Goal: Task Accomplishment & Management: Manage account settings

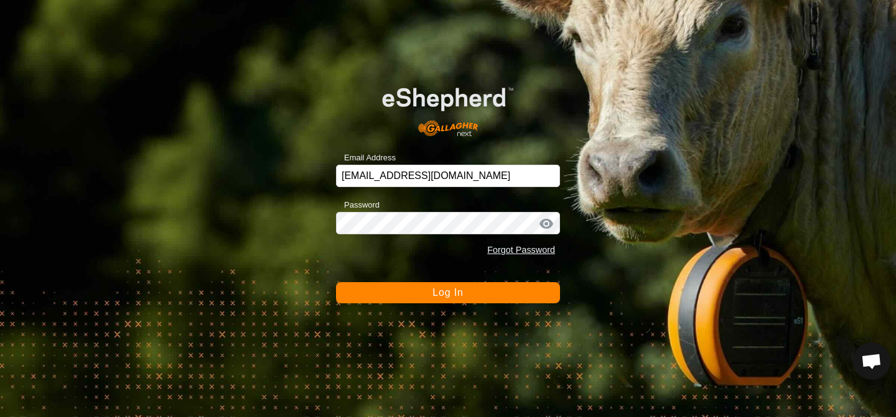
click at [462, 289] on span "Log In" at bounding box center [447, 292] width 30 height 11
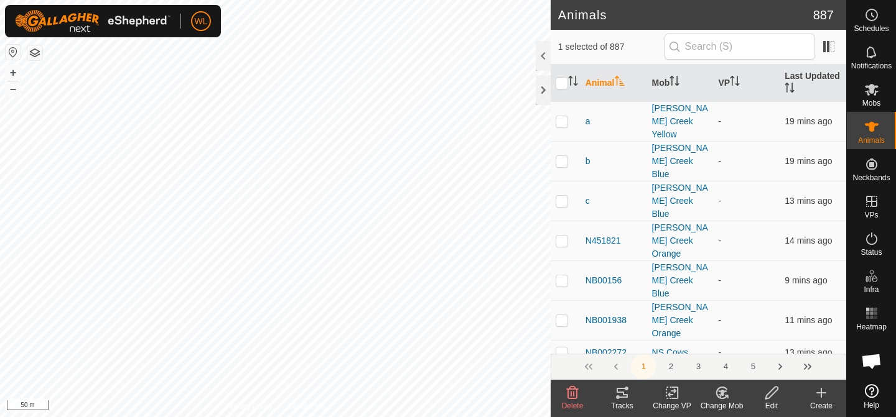
click at [724, 398] on icon at bounding box center [721, 393] width 11 height 11
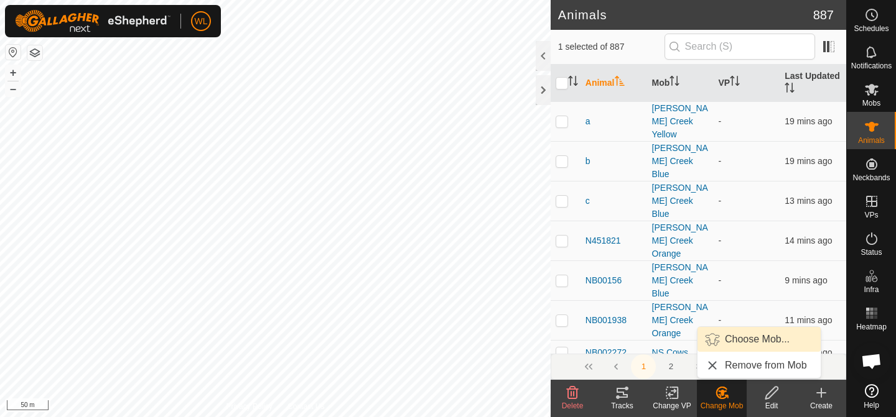
click at [740, 344] on link "Choose Mob..." at bounding box center [758, 339] width 123 height 25
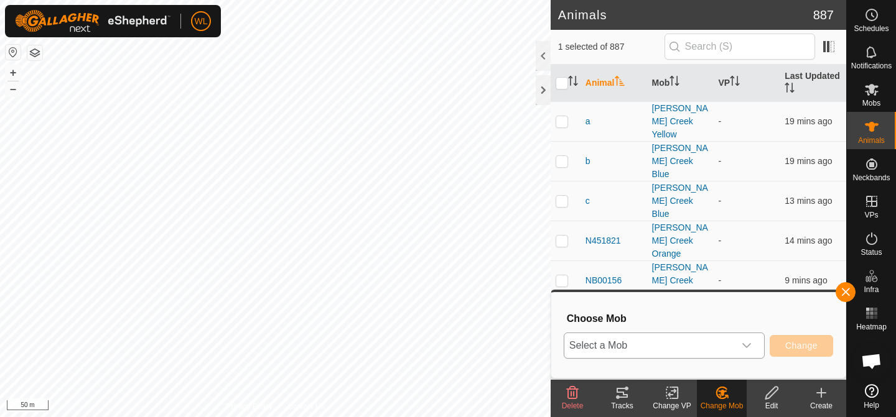
click at [748, 337] on div "dropdown trigger" at bounding box center [746, 345] width 25 height 25
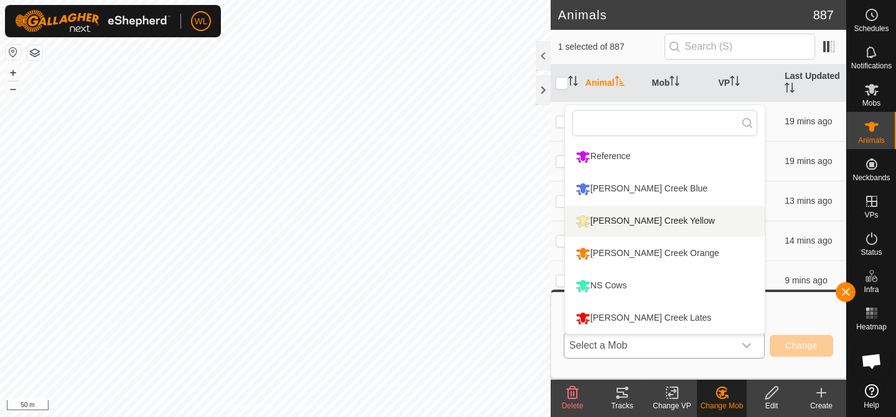
click at [643, 227] on li "Reedy Creek Yellow" at bounding box center [665, 221] width 200 height 31
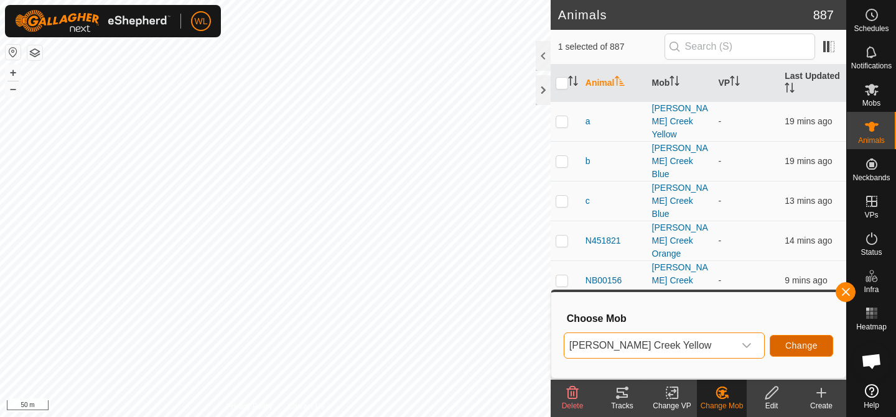
click at [801, 350] on span "Change" at bounding box center [801, 346] width 32 height 10
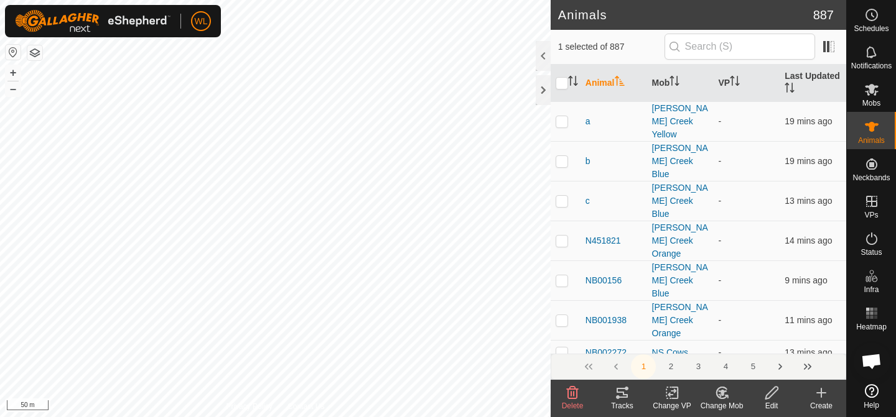
click at [720, 398] on icon at bounding box center [721, 393] width 11 height 11
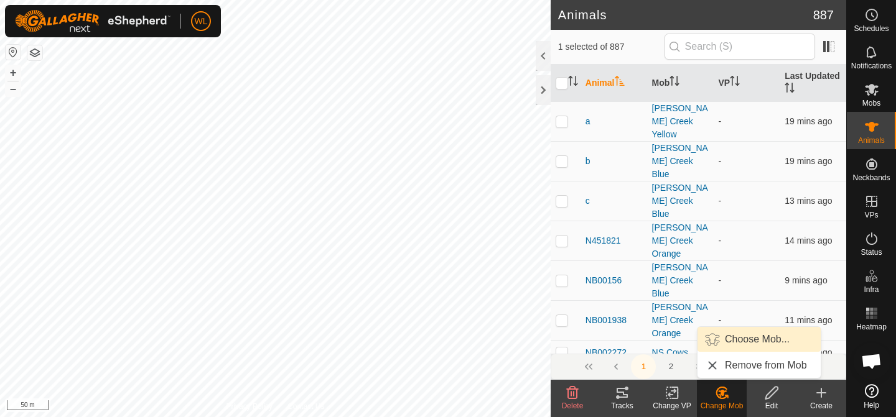
click at [751, 335] on link "Choose Mob..." at bounding box center [758, 339] width 123 height 25
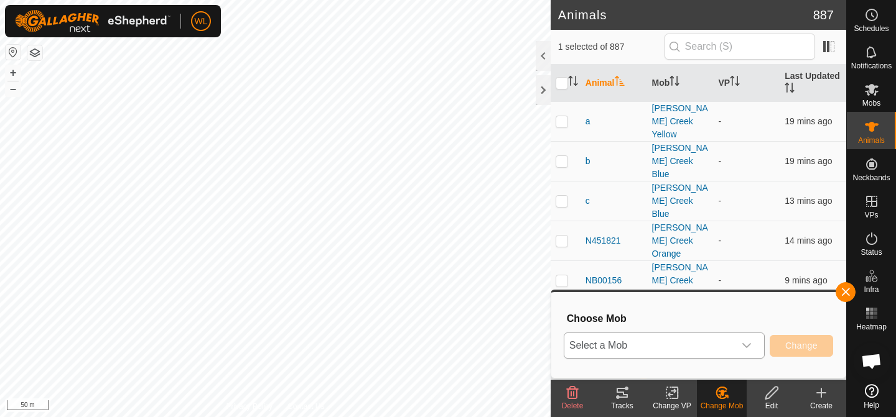
click at [743, 338] on div "dropdown trigger" at bounding box center [746, 345] width 25 height 25
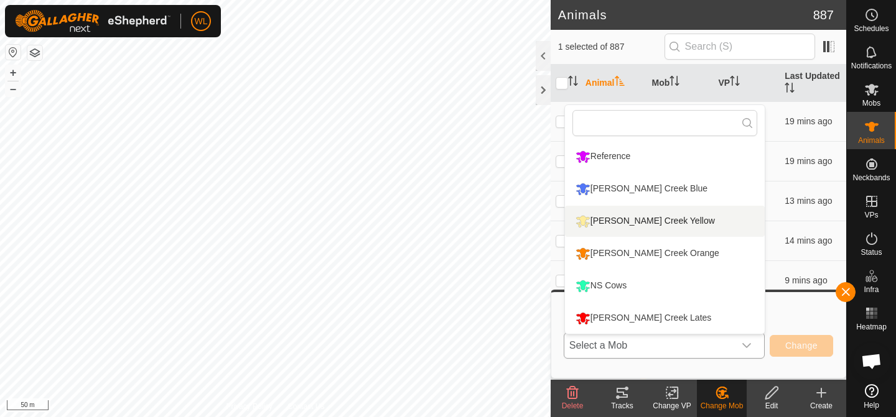
click at [613, 217] on li "Reedy Creek Yellow" at bounding box center [665, 221] width 200 height 31
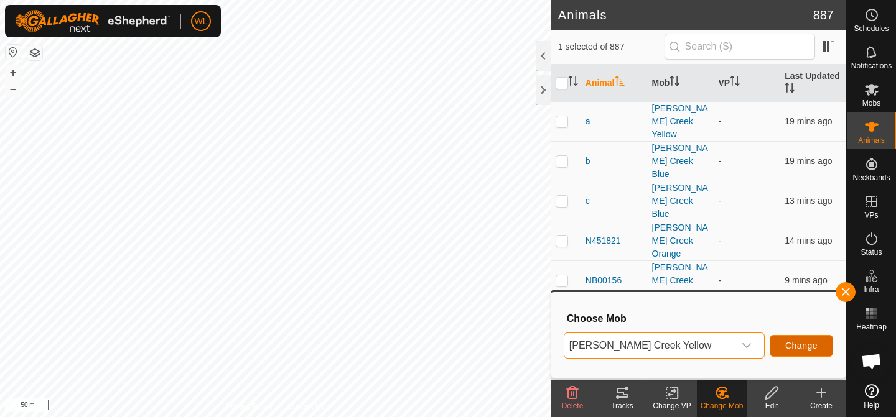
click at [810, 341] on span "Change" at bounding box center [801, 346] width 32 height 10
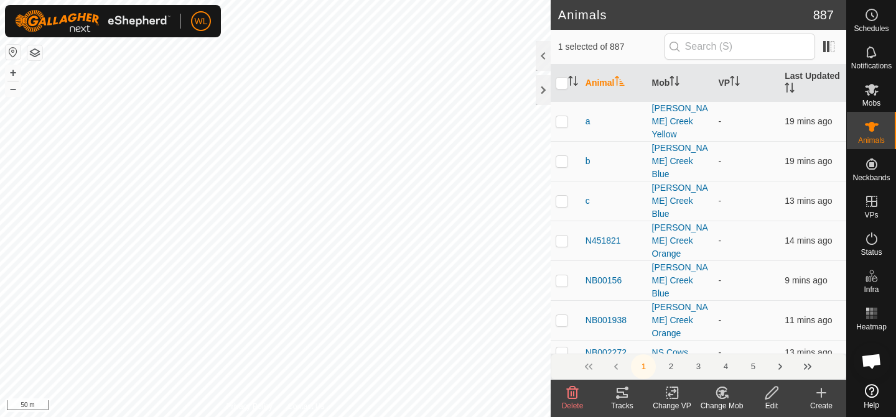
click at [718, 397] on icon at bounding box center [721, 393] width 11 height 11
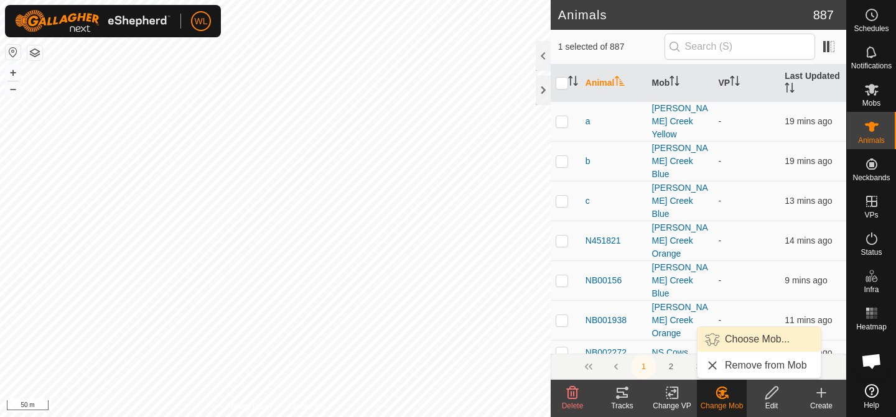
click at [728, 340] on link "Choose Mob..." at bounding box center [758, 339] width 123 height 25
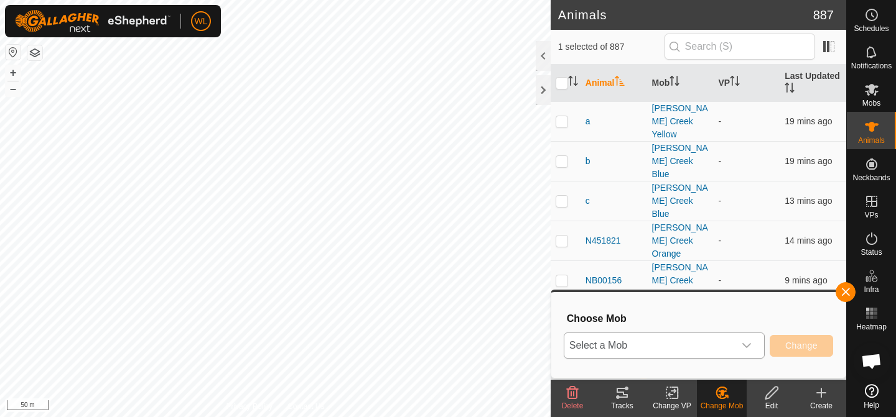
click at [743, 338] on div "dropdown trigger" at bounding box center [746, 345] width 25 height 25
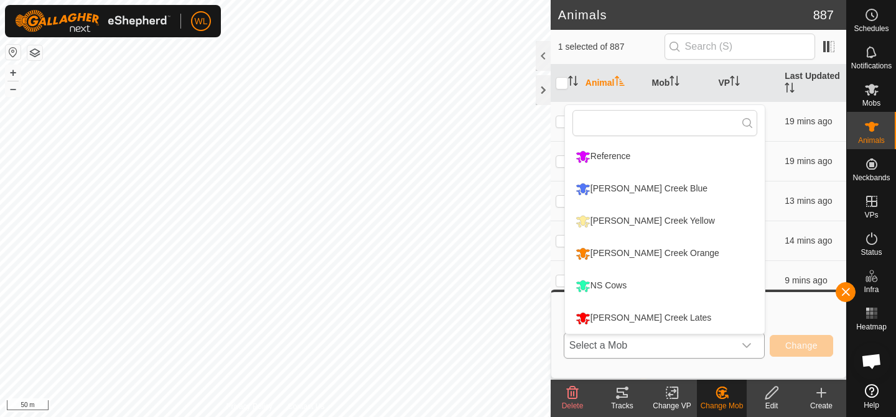
click at [640, 217] on li "Reedy Creek Yellow" at bounding box center [665, 221] width 200 height 31
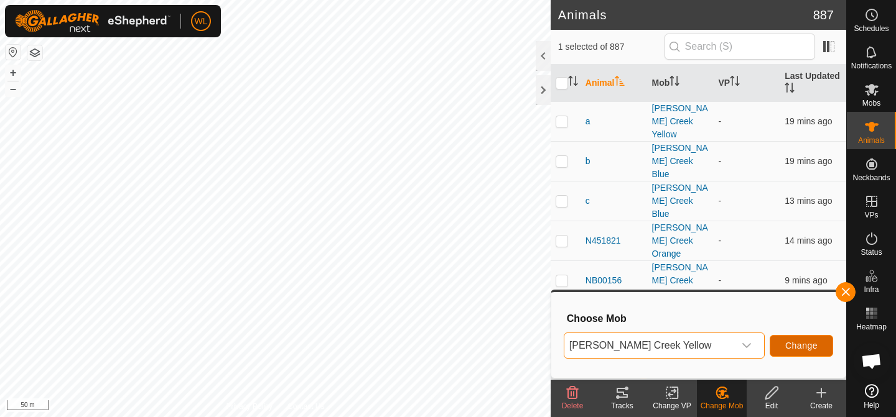
click at [783, 346] on button "Change" at bounding box center [800, 346] width 63 height 22
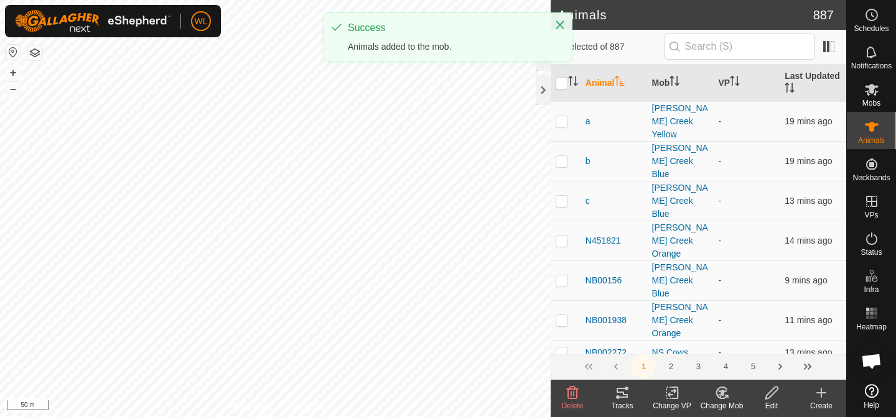
click at [734, 399] on change-mob-svg-icon at bounding box center [722, 393] width 50 height 15
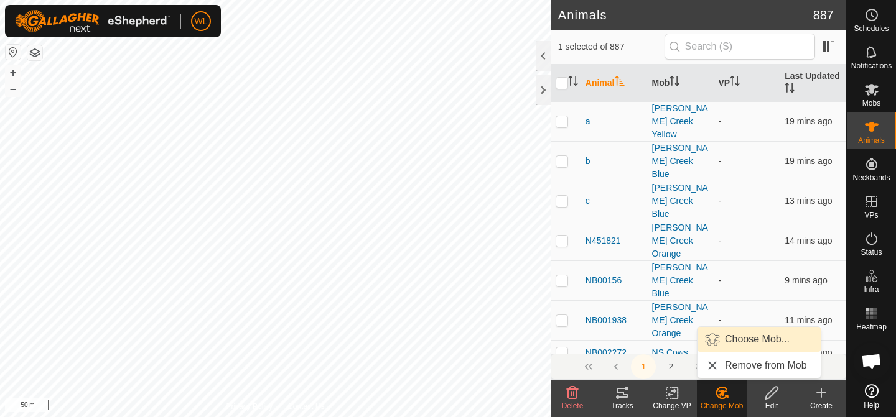
click at [743, 339] on link "Choose Mob..." at bounding box center [758, 339] width 123 height 25
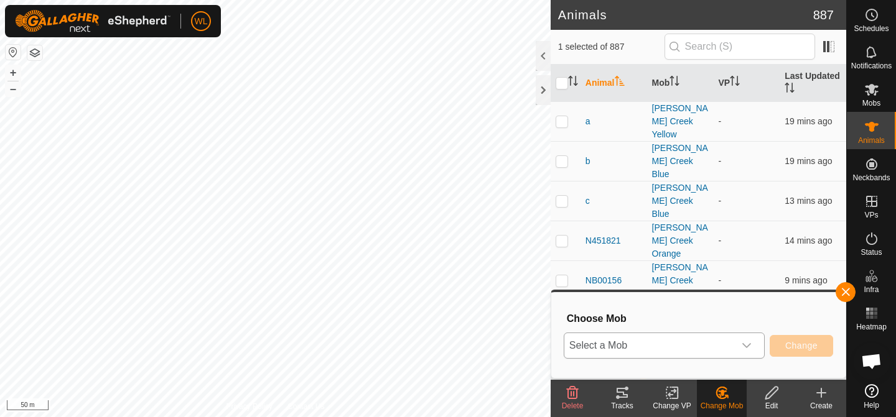
click at [720, 338] on span "Select a Mob" at bounding box center [649, 345] width 170 height 25
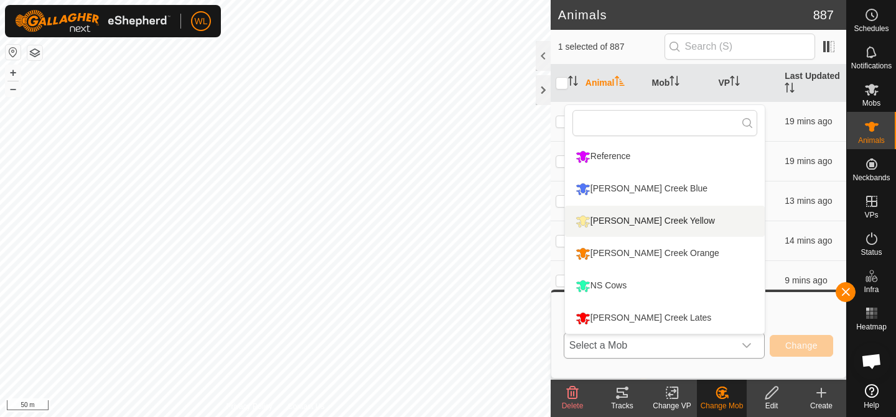
click at [643, 230] on li "Reedy Creek Yellow" at bounding box center [665, 221] width 200 height 31
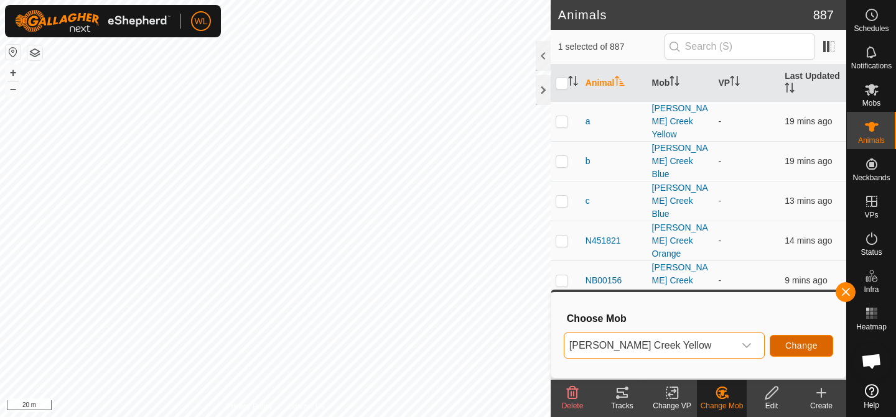
click at [804, 347] on span "Change" at bounding box center [801, 346] width 32 height 10
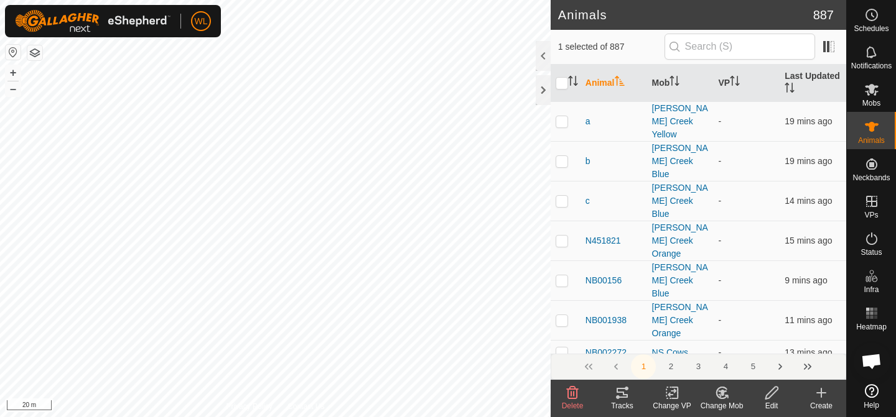
click at [720, 398] on icon at bounding box center [721, 393] width 11 height 11
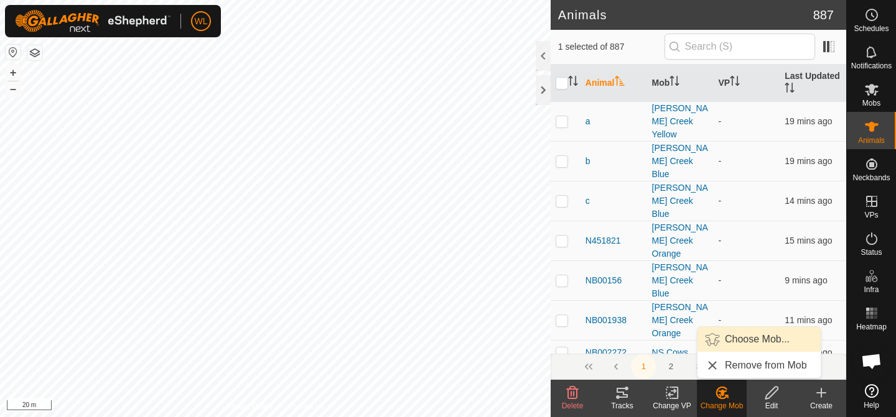
click at [731, 343] on link "Choose Mob..." at bounding box center [758, 339] width 123 height 25
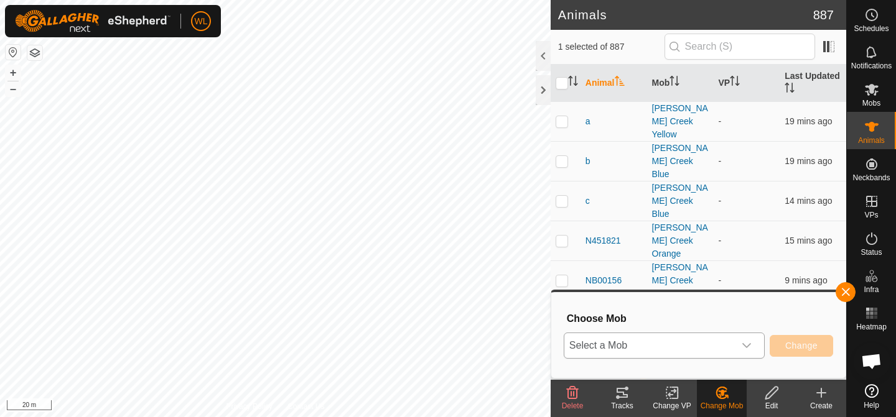
click at [743, 340] on div "dropdown trigger" at bounding box center [746, 345] width 25 height 25
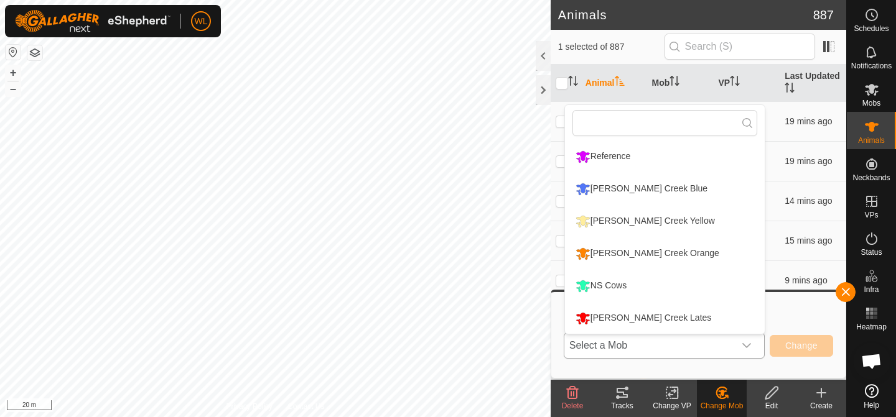
click at [650, 215] on li "Reedy Creek Yellow" at bounding box center [665, 221] width 200 height 31
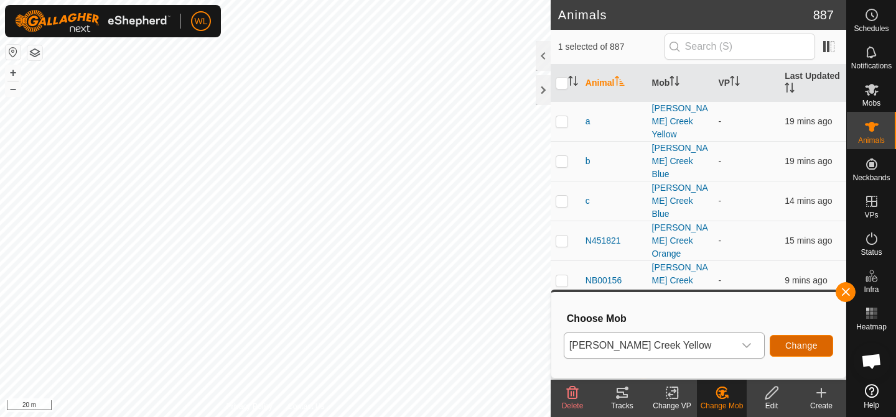
click at [792, 351] on span "Change" at bounding box center [801, 346] width 32 height 10
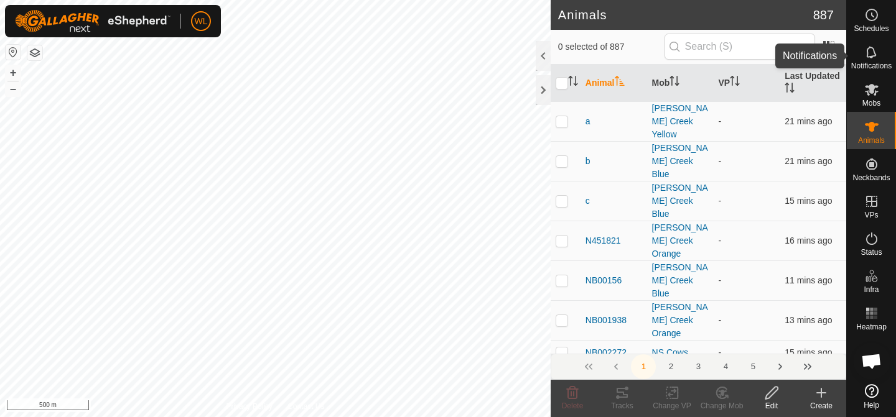
click at [870, 60] on es-notification-svg-icon at bounding box center [871, 52] width 22 height 20
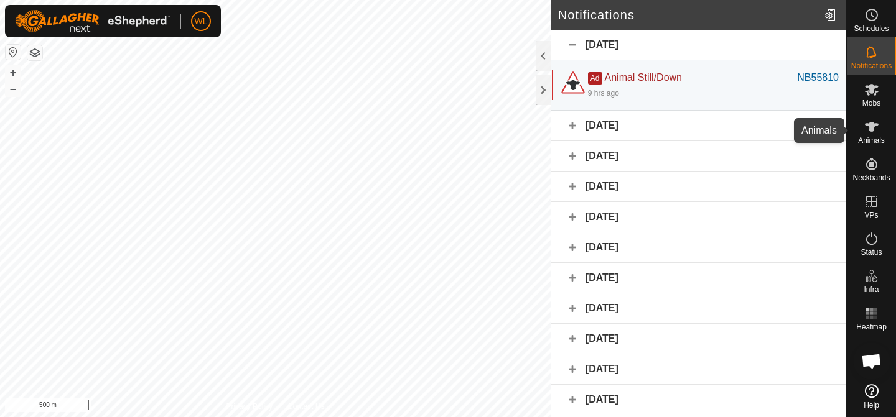
click at [870, 124] on icon at bounding box center [872, 127] width 14 height 10
